Goal: Information Seeking & Learning: Learn about a topic

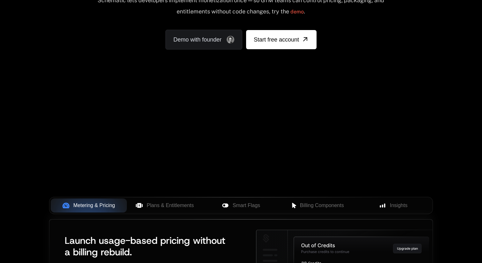
scroll to position [67, 0]
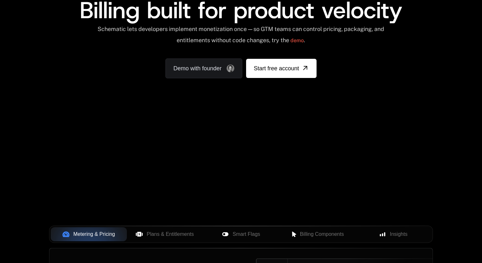
click at [159, 75] on div "Metering & Pricing Plans & Entitlements Smart Flags Billing Components Insights" at bounding box center [241, 233] width 384 height 17
click at [166, 75] on span "Plans & Entitlements" at bounding box center [170, 234] width 47 height 8
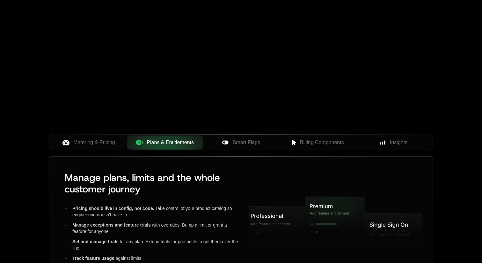
scroll to position [168, 0]
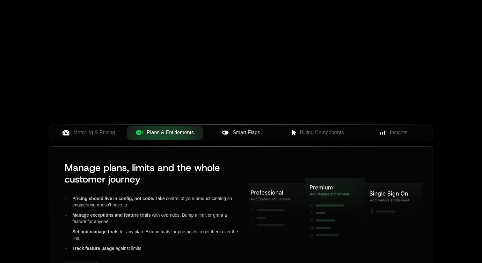
click at [244, 75] on span "Smart Flags" at bounding box center [246, 133] width 27 height 8
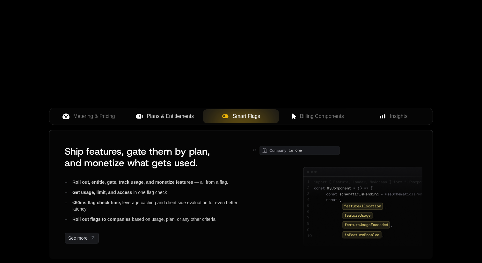
scroll to position [196, 0]
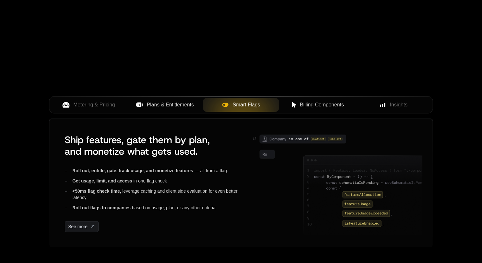
click at [321, 75] on span "Billing Components" at bounding box center [322, 105] width 44 height 8
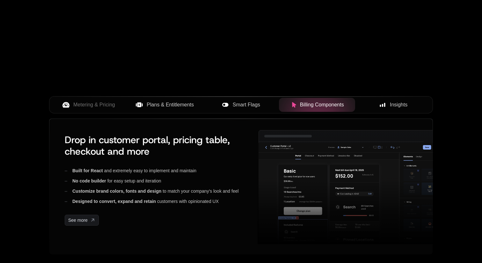
click at [401, 75] on span "Insights" at bounding box center [399, 105] width 18 height 8
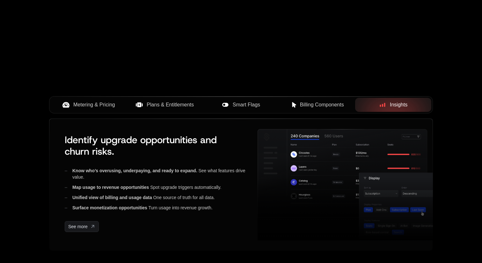
click at [96, 75] on button "Metering & Pricing" at bounding box center [89, 105] width 76 height 14
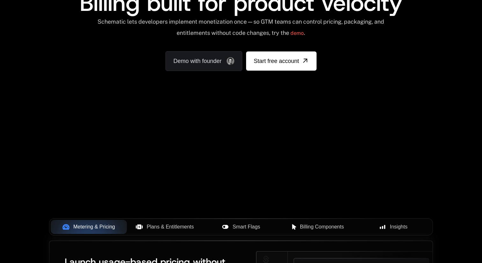
scroll to position [0, 0]
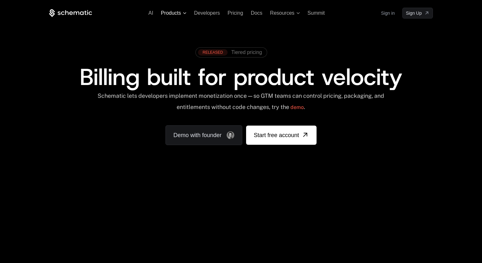
click at [170, 14] on span "Products" at bounding box center [171, 13] width 20 height 6
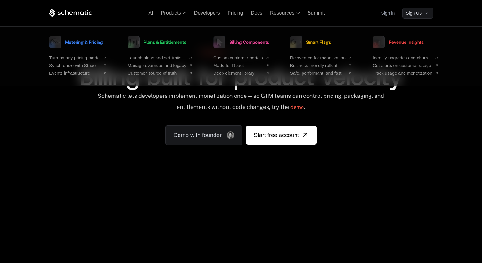
click at [70, 10] on icon at bounding box center [70, 13] width 43 height 8
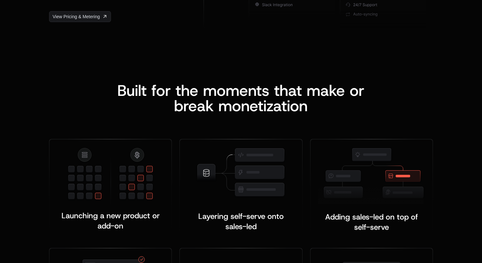
scroll to position [1211, 0]
